Goal: Complete application form

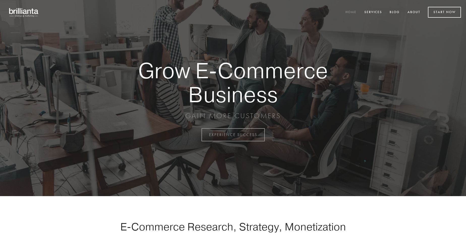
scroll to position [1321, 0]
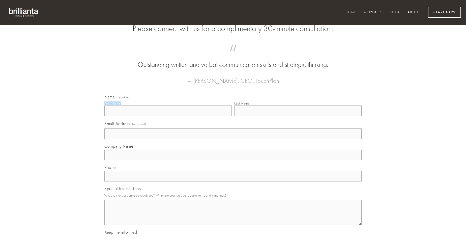
type input "[PERSON_NAME]"
click at [298, 116] on input "Last Name" at bounding box center [297, 110] width 127 height 11
type input "[PERSON_NAME]"
click at [233, 139] on input "Email Address (required)" at bounding box center [232, 133] width 257 height 11
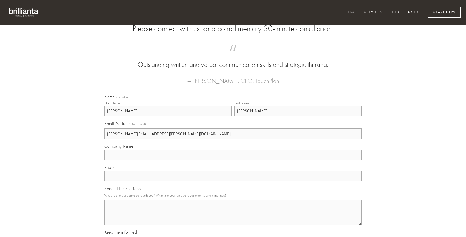
type input "[PERSON_NAME][EMAIL_ADDRESS][PERSON_NAME][DOMAIN_NAME]"
click at [233, 160] on input "Company Name" at bounding box center [232, 154] width 257 height 11
type input "tunc"
click at [233, 181] on input "text" at bounding box center [232, 176] width 257 height 11
click at [233, 217] on textarea "Special Instructions" at bounding box center [232, 212] width 257 height 25
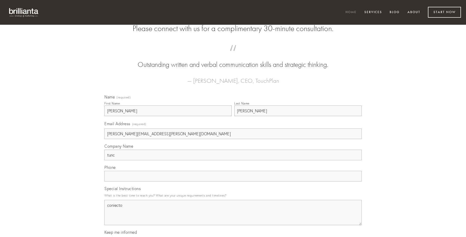
type textarea "coniecto"
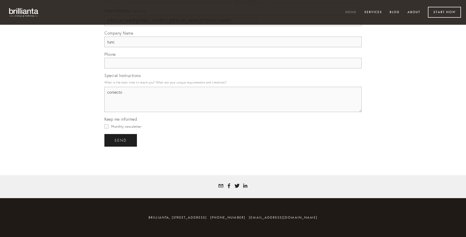
click at [121, 140] on span "send" at bounding box center [120, 140] width 12 height 5
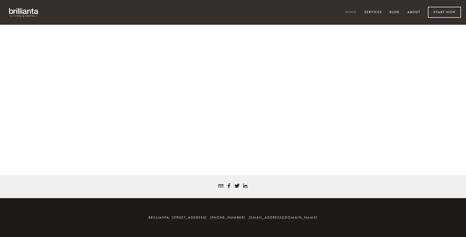
scroll to position [1314, 0]
